Goal: Transaction & Acquisition: Purchase product/service

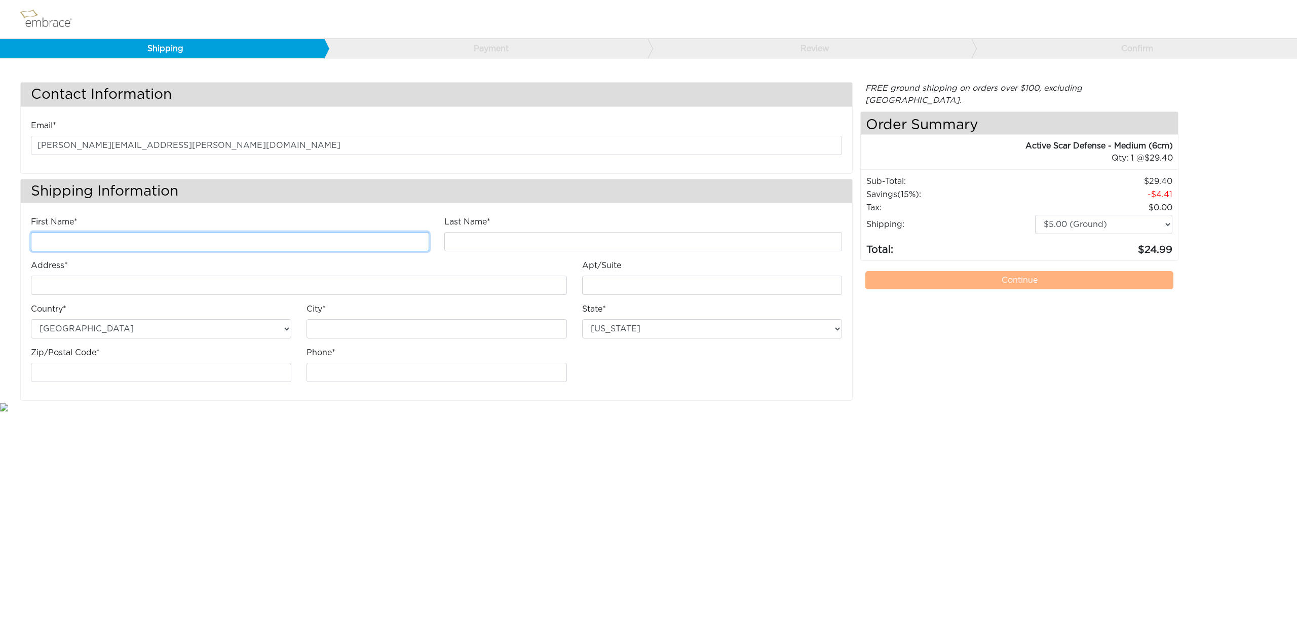
click at [129, 240] on input "First Name*" at bounding box center [230, 241] width 398 height 19
type input "[PERSON_NAME]"
type input "[STREET_ADDRESS]"
type input "[GEOGRAPHIC_DATA]"
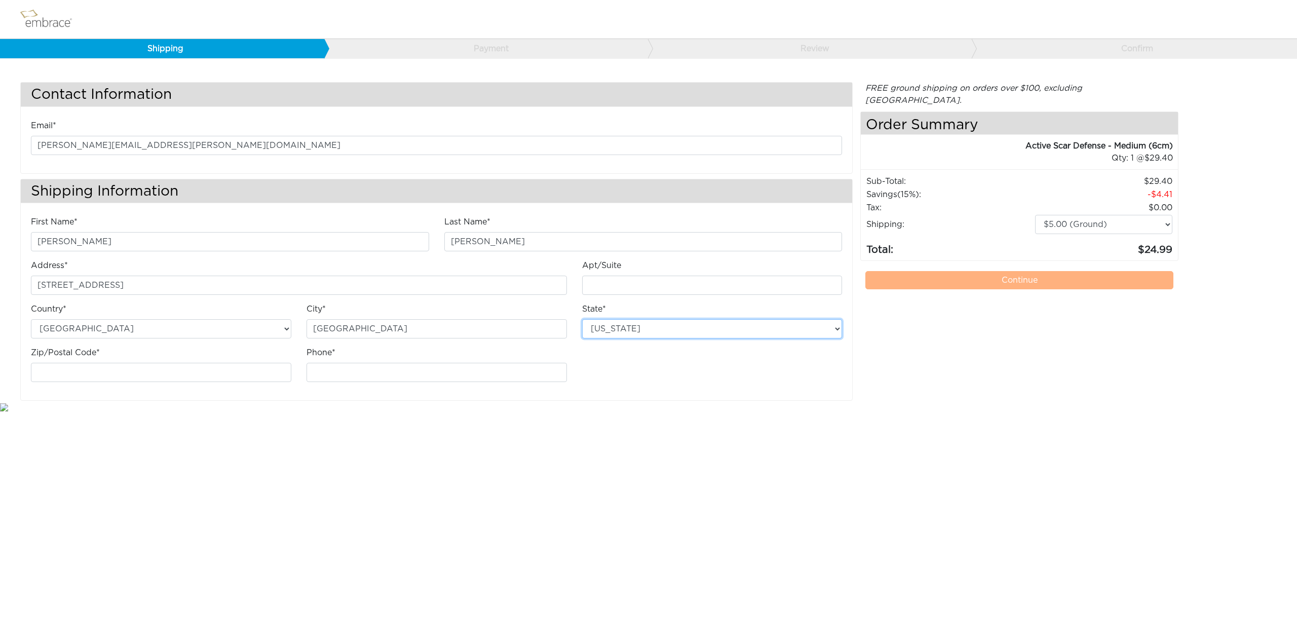
select select "OH"
type input "44149"
type input "4403646211"
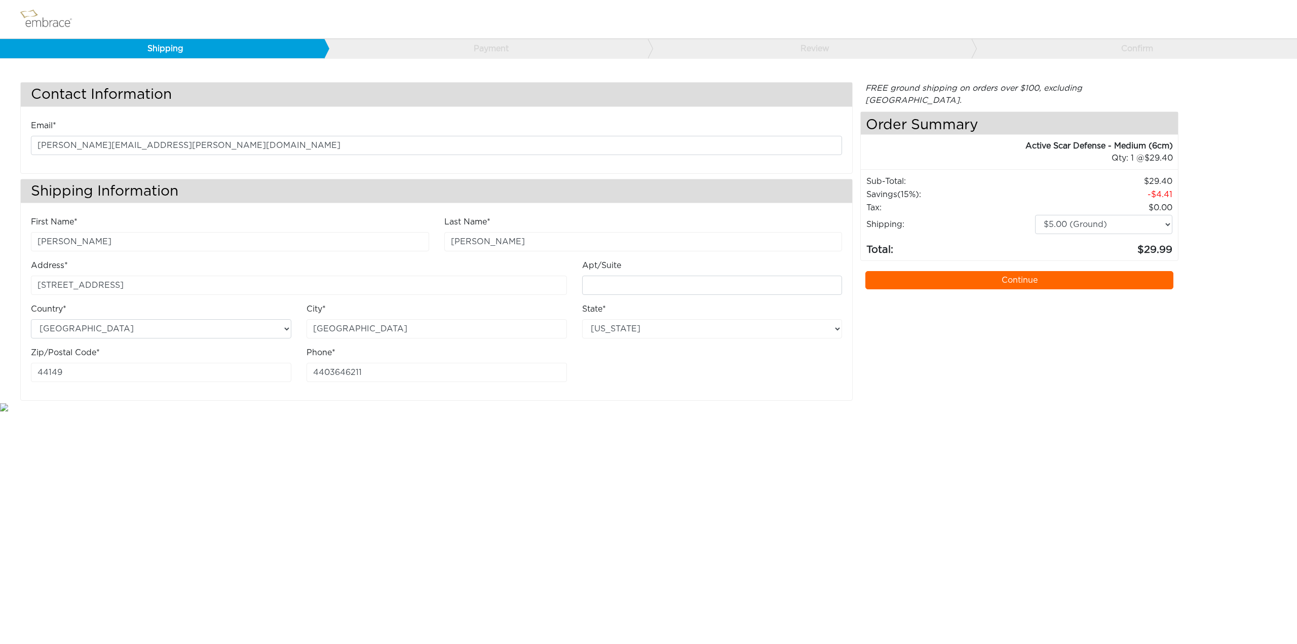
click at [1020, 271] on link "Continue" at bounding box center [1019, 280] width 308 height 18
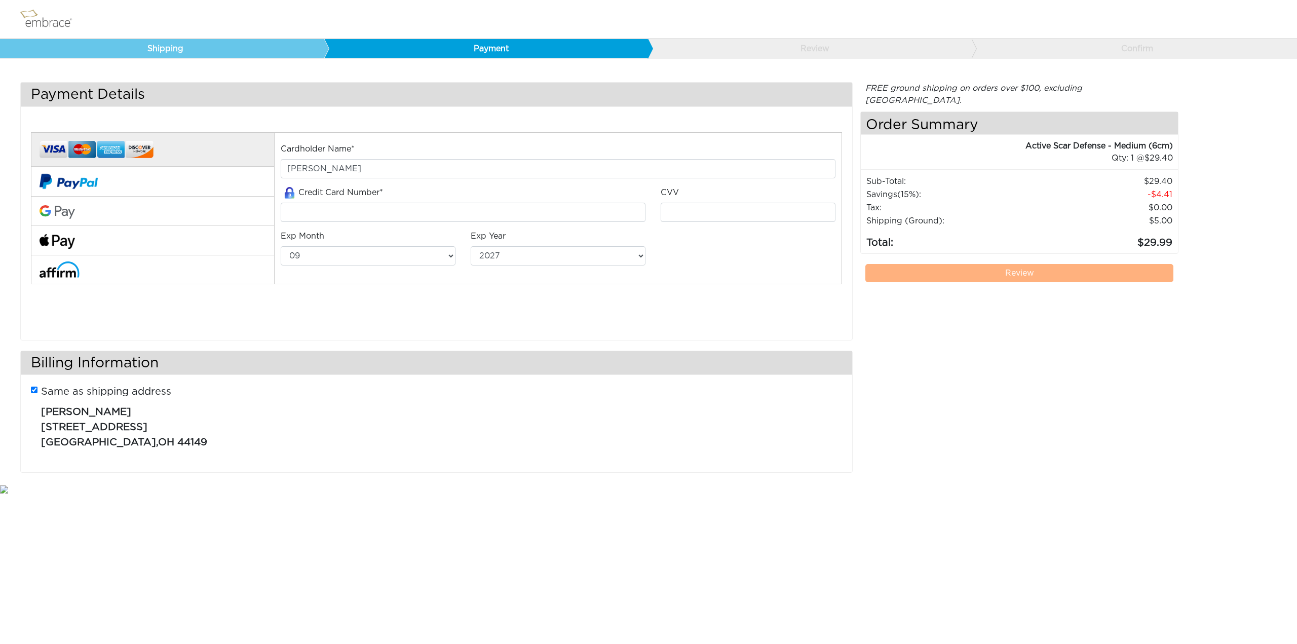
select select "9"
select select "2027"
click at [1052, 140] on div "Active Scar Defense - Medium (6cm)" at bounding box center [1017, 146] width 312 height 12
